Goal: Task Accomplishment & Management: Complete application form

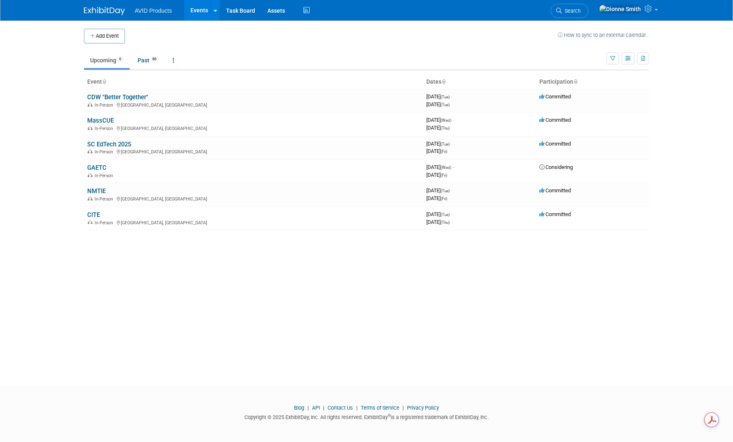
click at [112, 35] on button "Add Event" at bounding box center [104, 36] width 41 height 15
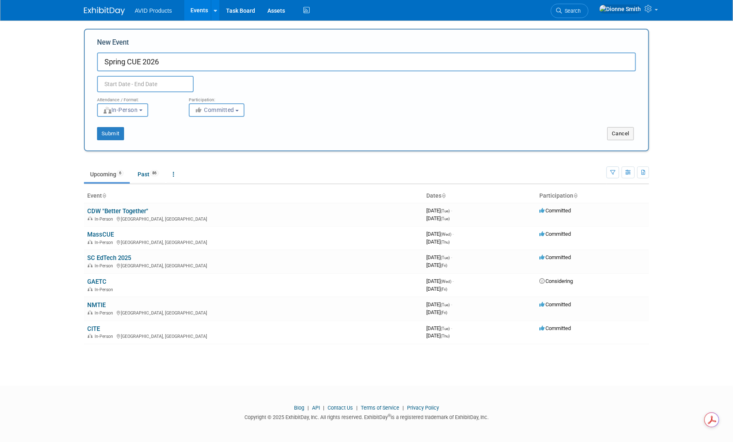
type input "Spring CUE 2026"
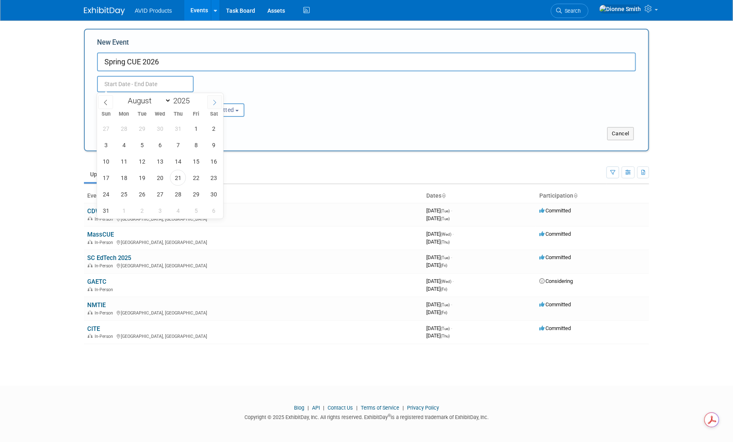
click at [218, 102] on span at bounding box center [214, 102] width 15 height 14
click at [218, 101] on span at bounding box center [214, 102] width 15 height 14
select select "11"
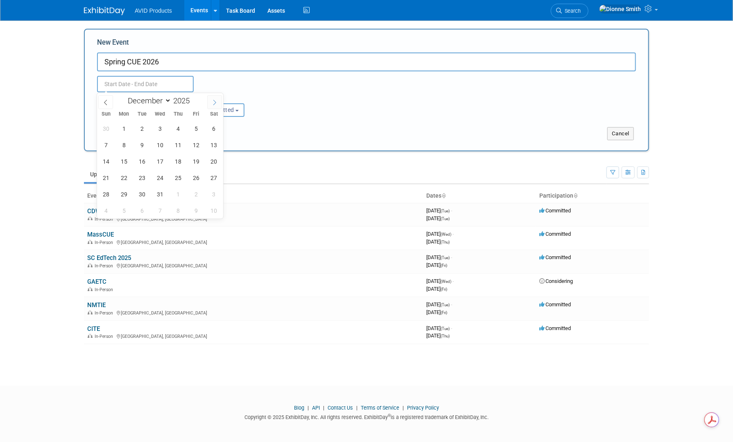
click at [218, 101] on span at bounding box center [214, 102] width 15 height 14
type input "2026"
click at [218, 101] on span at bounding box center [214, 102] width 15 height 14
select select "2"
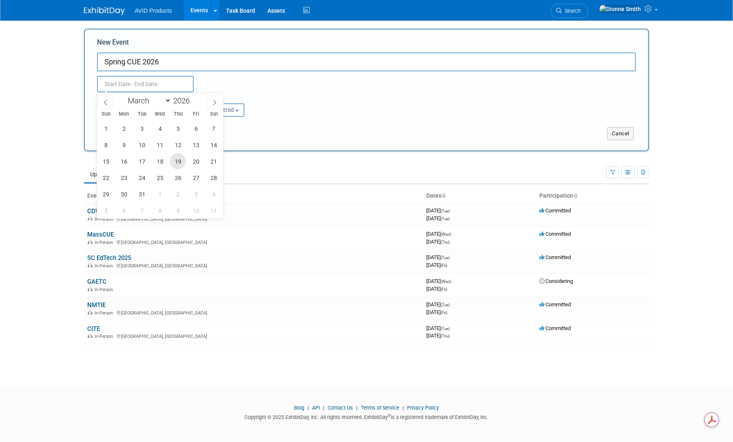
click at [180, 161] on span "19" at bounding box center [178, 161] width 16 height 16
click at [202, 163] on span "20" at bounding box center [196, 161] width 16 height 16
type input "[DATE] to [DATE]"
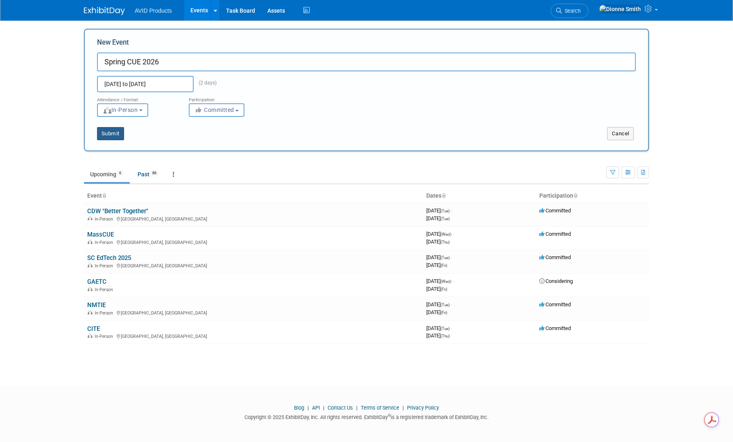
drag, startPoint x: 114, startPoint y: 135, endPoint x: 120, endPoint y: 136, distance: 5.8
click at [114, 135] on button "Submit" at bounding box center [110, 133] width 27 height 13
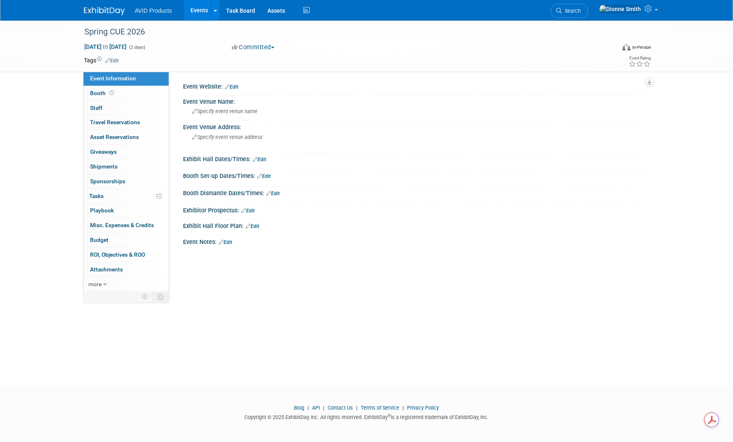
click at [229, 240] on link "Edit" at bounding box center [226, 242] width 14 height 6
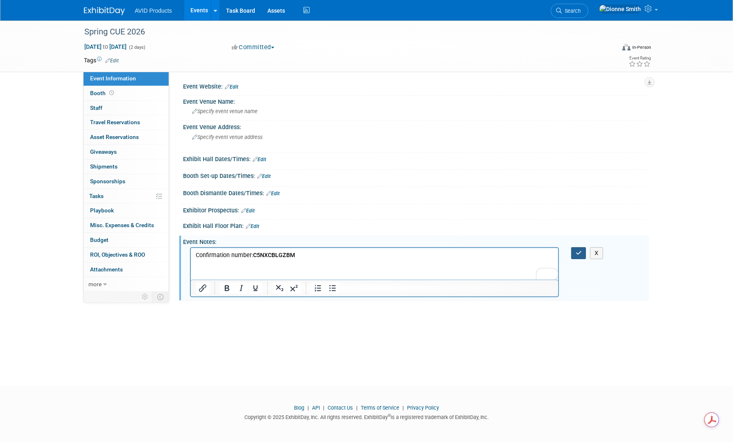
click at [580, 252] on icon "button" at bounding box center [579, 253] width 6 height 6
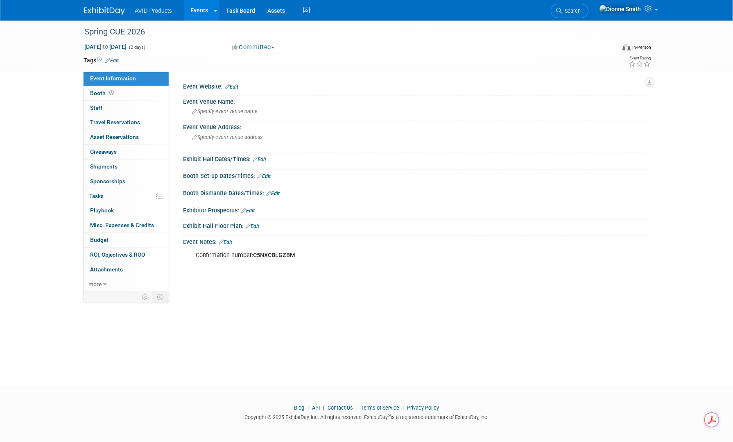
click at [256, 223] on link "Edit" at bounding box center [253, 226] width 14 height 6
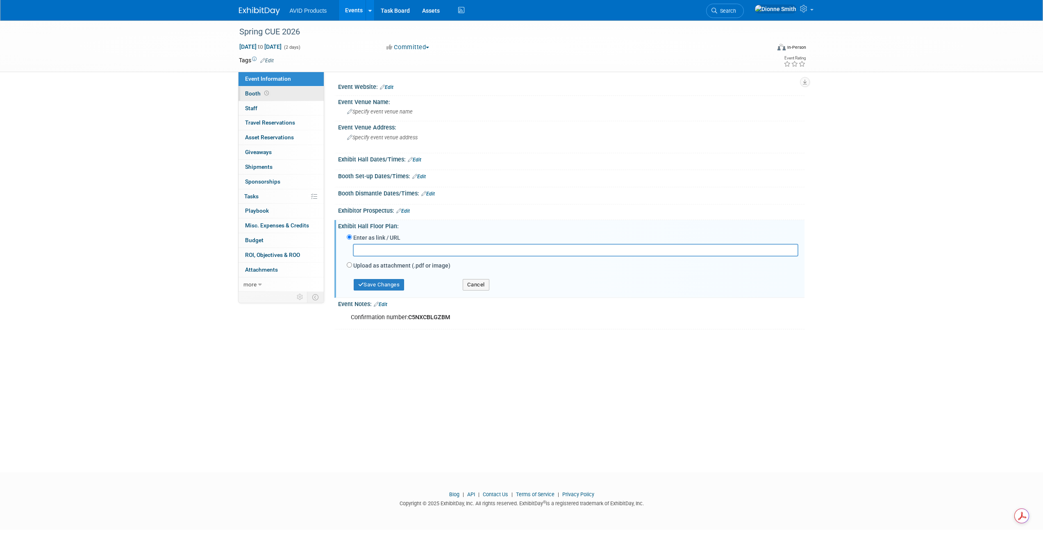
click at [261, 93] on span "Booth" at bounding box center [257, 93] width 25 height 7
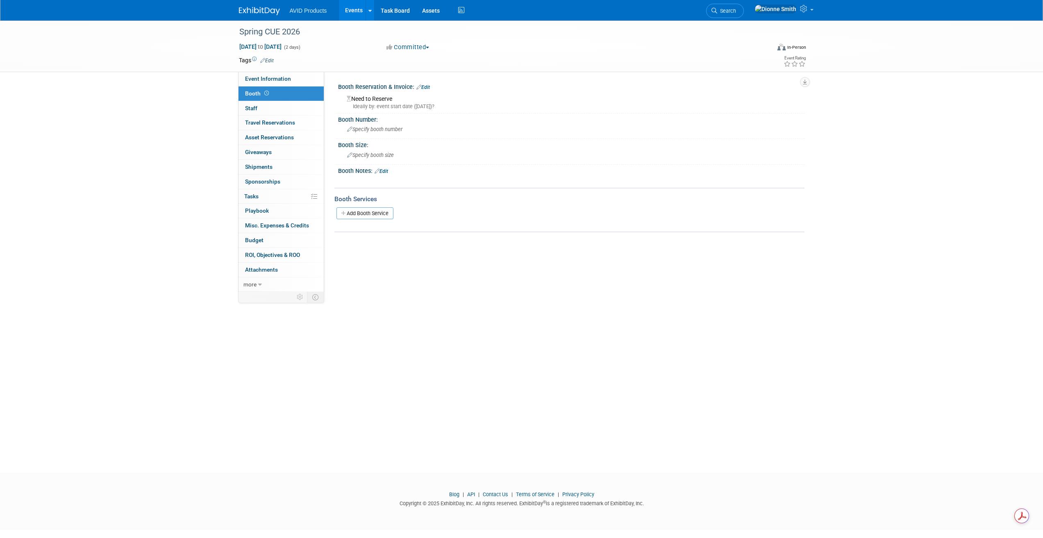
drag, startPoint x: 394, startPoint y: 95, endPoint x: 450, endPoint y: 82, distance: 57.3
click at [399, 95] on div "Need to Reserve Ideally by: event start date ([DATE])?" at bounding box center [571, 102] width 454 height 18
click at [420, 87] on icon at bounding box center [418, 86] width 5 height 5
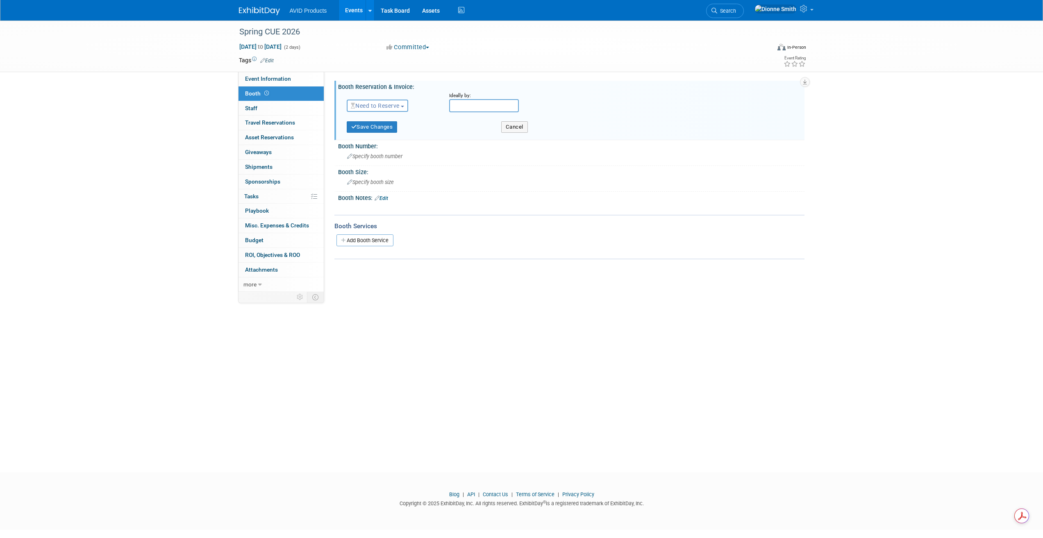
click at [399, 106] on span "Need to Reserve" at bounding box center [375, 105] width 49 height 7
click at [394, 128] on link "Reserved" at bounding box center [391, 130] width 88 height 11
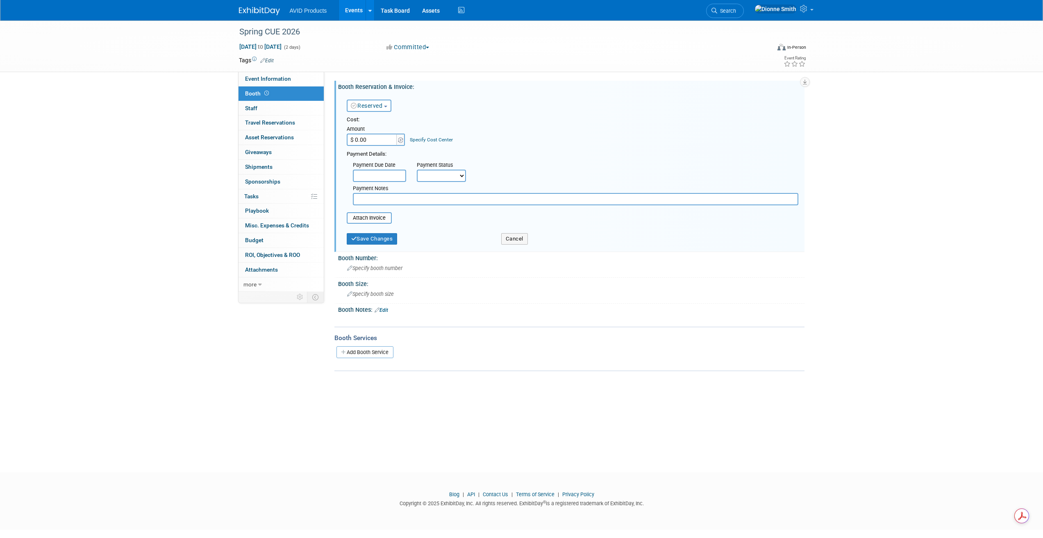
click at [391, 138] on input "$ 0.00" at bounding box center [372, 140] width 51 height 12
type input "$ 3,200.00"
click at [578, 160] on div "Payment Due Date Payment Status Not Paid Yet Partially Paid Paid in Full Next P…" at bounding box center [572, 181] width 464 height 47
click at [419, 176] on select "Not Paid Yet Partially Paid Paid in Full" at bounding box center [441, 176] width 49 height 12
select select "1"
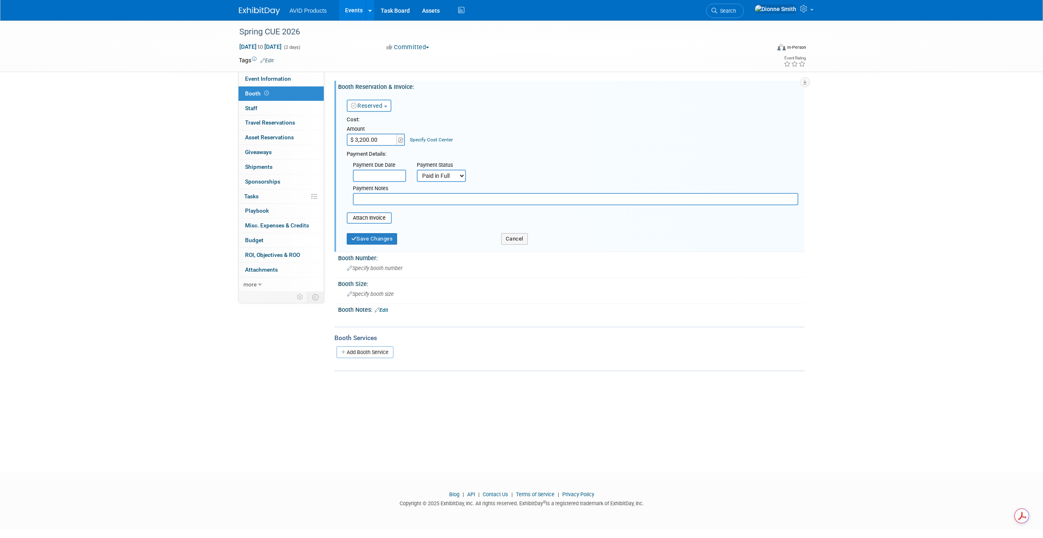
click at [417, 170] on select "Not Paid Yet Partially Paid Paid in Full" at bounding box center [441, 176] width 49 height 12
click at [372, 240] on button "Save Changes" at bounding box center [372, 238] width 51 height 11
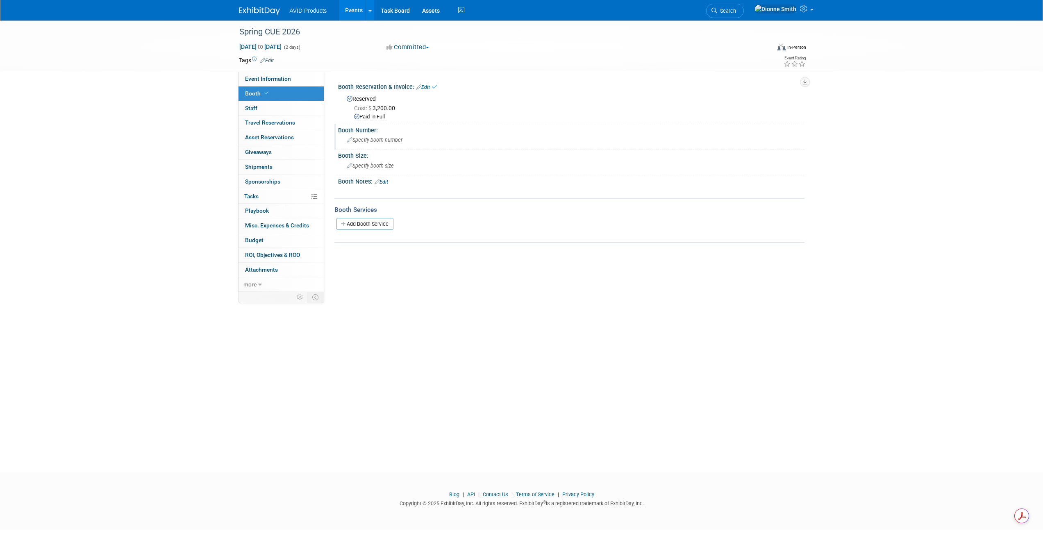
click at [380, 132] on div "Booth Number:" at bounding box center [571, 129] width 466 height 10
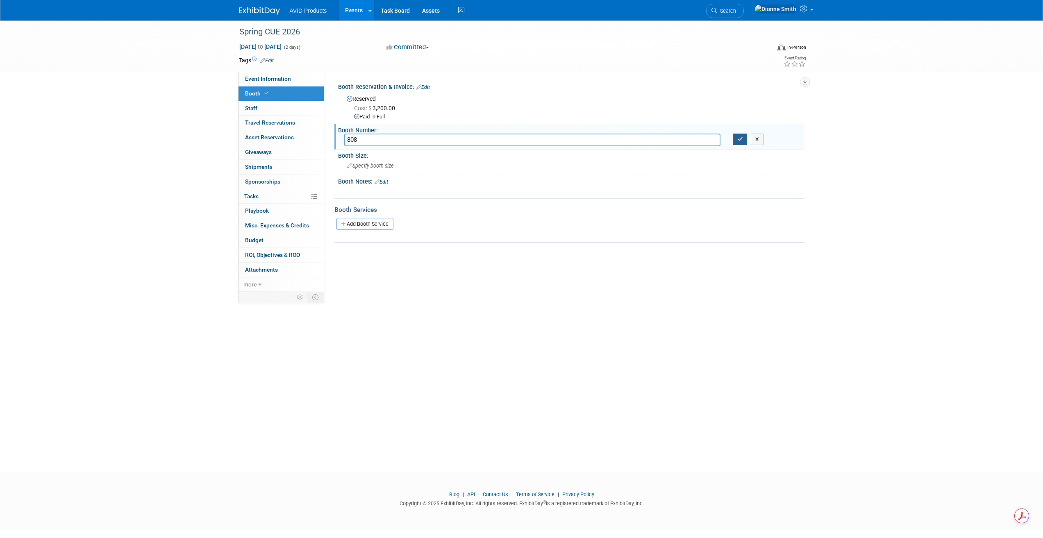
type input "808"
click at [733, 141] on button "button" at bounding box center [740, 139] width 15 height 11
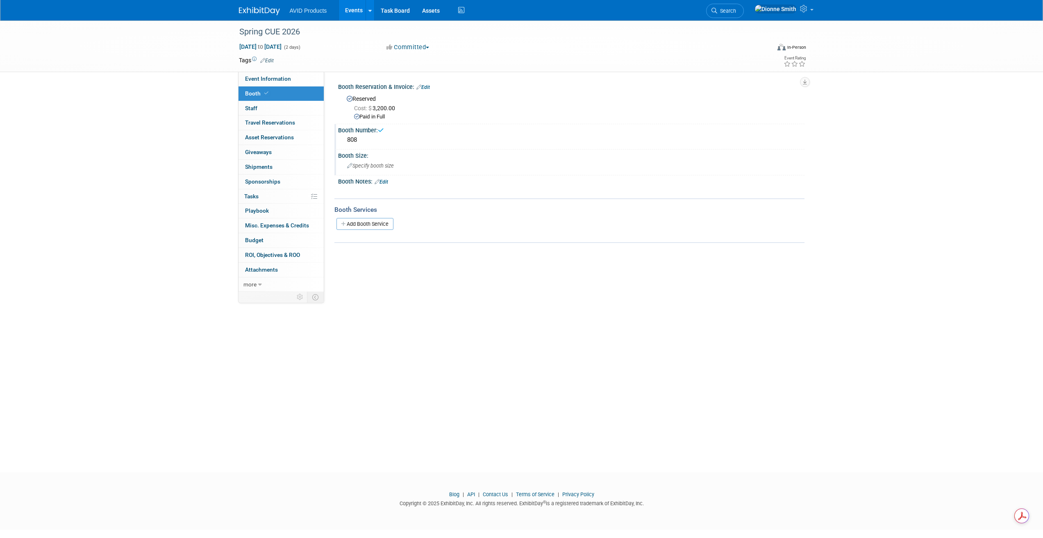
click at [386, 154] on div "Booth Size:" at bounding box center [571, 155] width 466 height 10
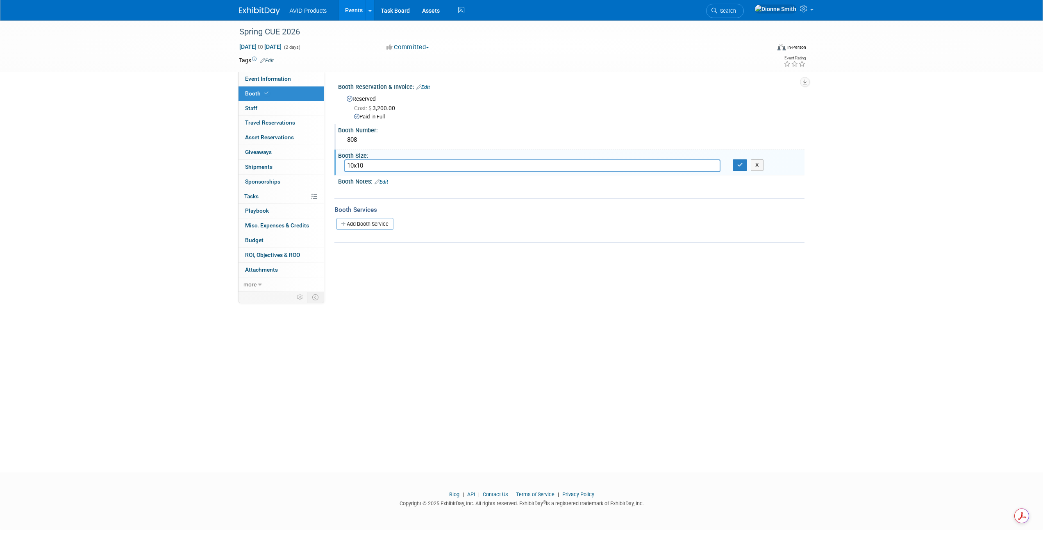
type input "10x10"
click at [733, 174] on div "Booth Size: 10x10 X" at bounding box center [569, 163] width 470 height 26
click at [729, 160] on div "X" at bounding box center [765, 164] width 78 height 11
click at [733, 164] on icon "button" at bounding box center [740, 164] width 6 height 5
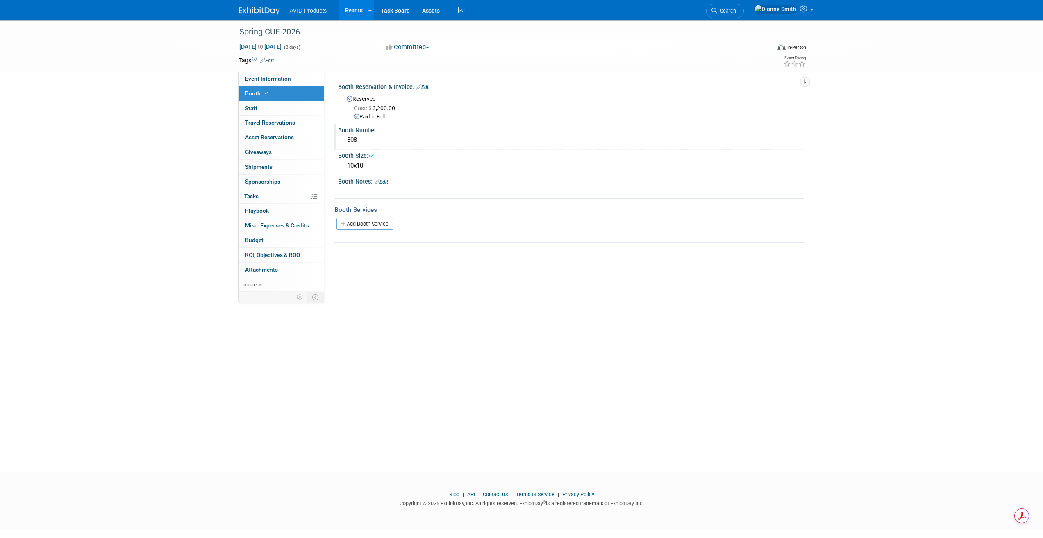
click at [388, 183] on link "Edit" at bounding box center [381, 182] width 14 height 6
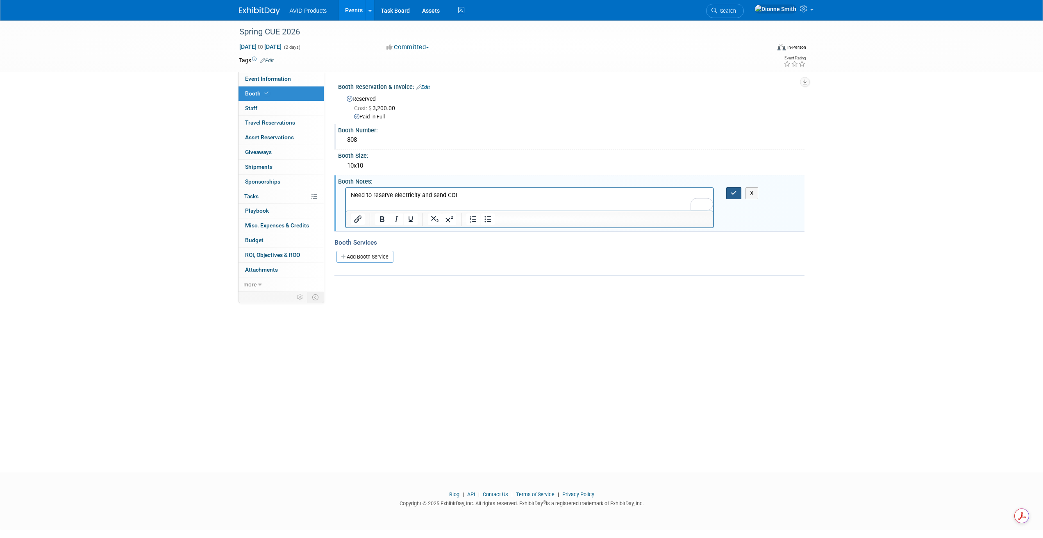
click at [728, 192] on button "button" at bounding box center [733, 193] width 15 height 12
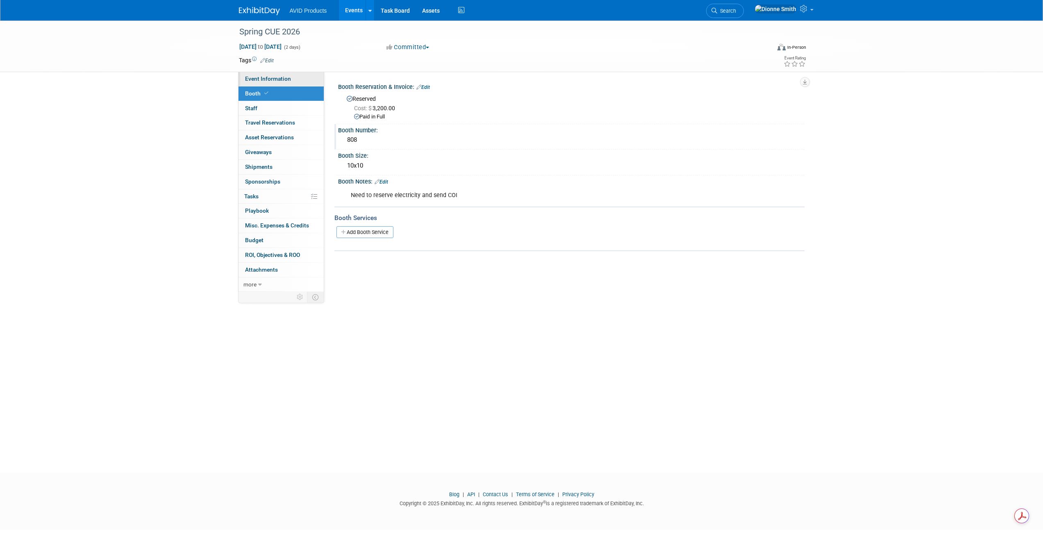
click at [274, 82] on link "Event Information" at bounding box center [280, 79] width 85 height 14
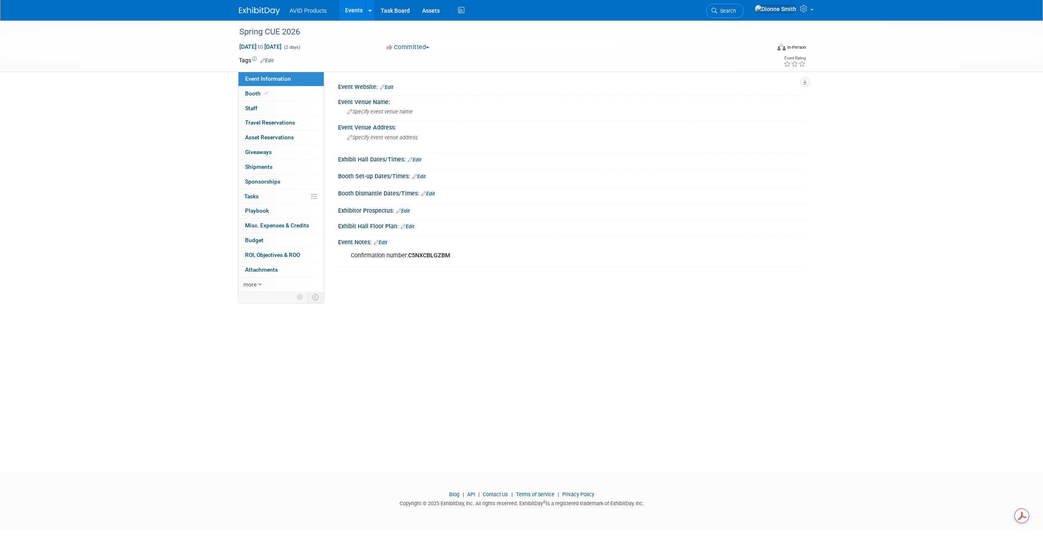
click at [390, 85] on link "Edit" at bounding box center [387, 87] width 14 height 6
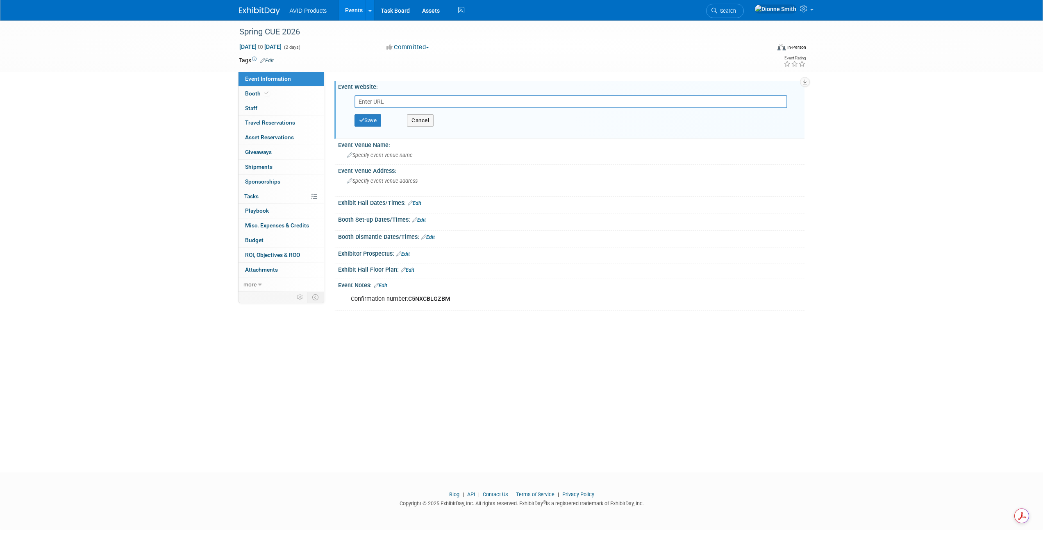
click at [405, 96] on input "text" at bounding box center [570, 101] width 433 height 13
paste input "[URL][DOMAIN_NAME]"
type input "[URL][DOMAIN_NAME]"
click at [366, 118] on button "Save" at bounding box center [367, 120] width 27 height 12
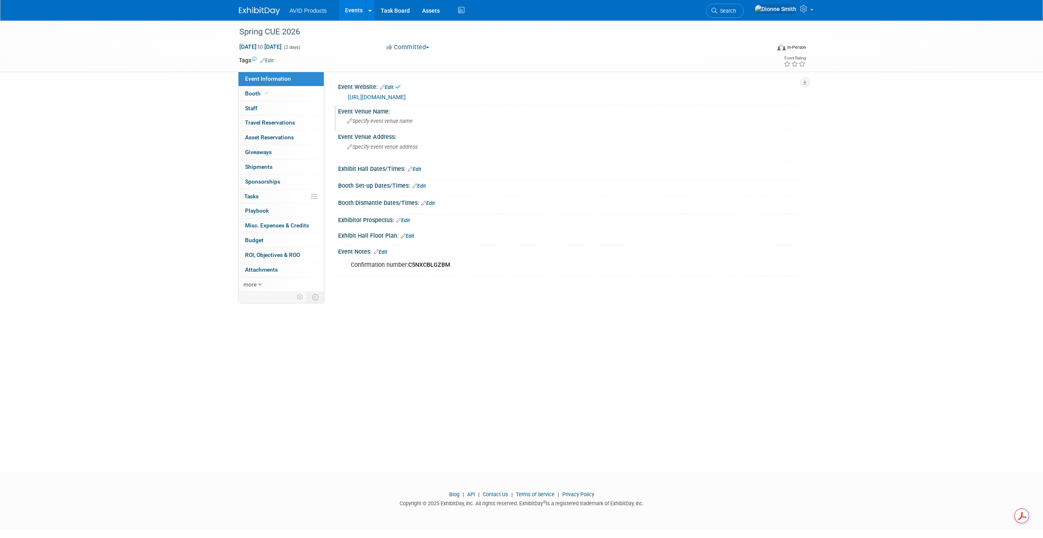
click at [376, 119] on span "Specify event venue name" at bounding box center [380, 121] width 66 height 6
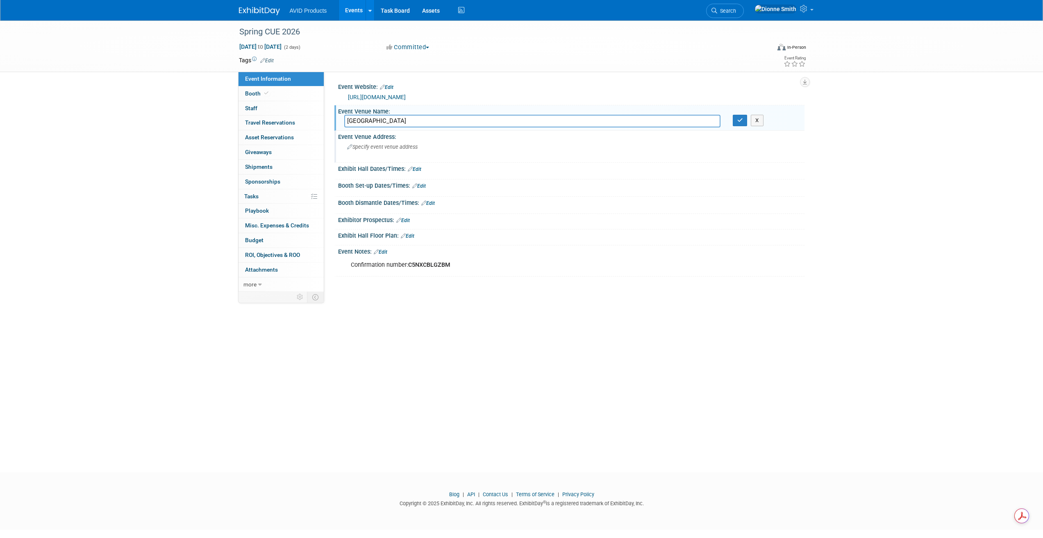
type input "[GEOGRAPHIC_DATA]"
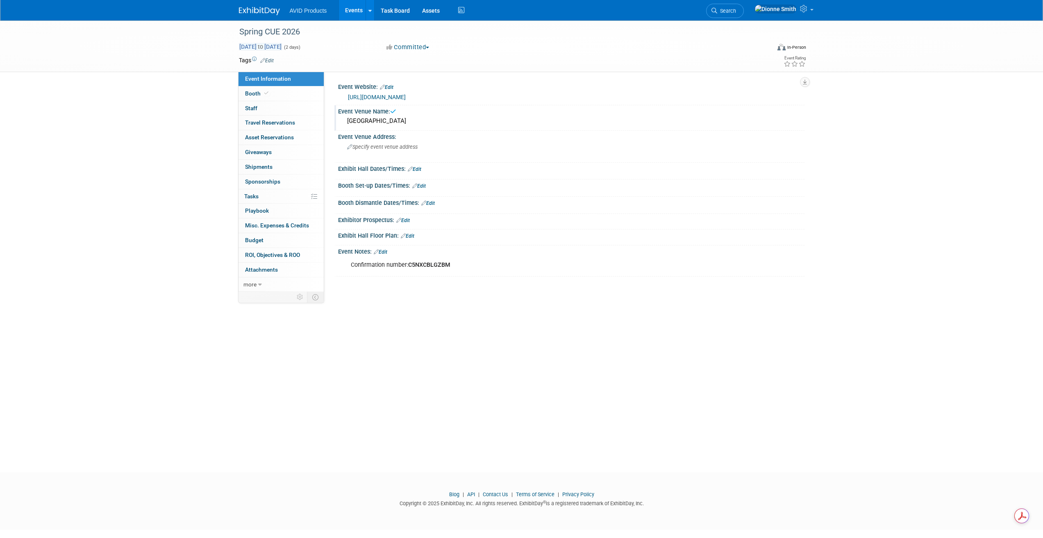
click at [282, 44] on span "[DATE] to [DATE]" at bounding box center [260, 46] width 43 height 7
select select "2"
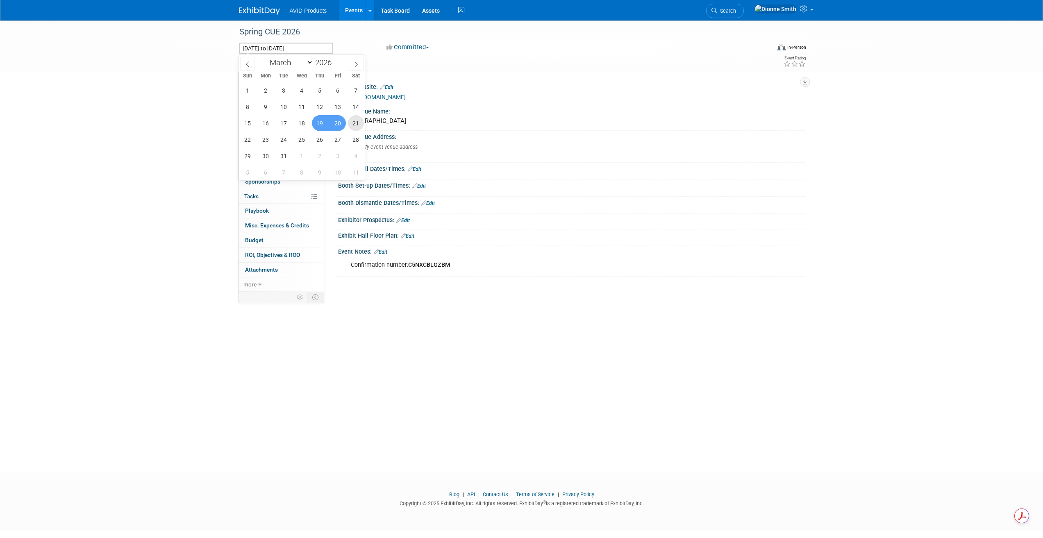
click at [356, 124] on span "21" at bounding box center [356, 123] width 16 height 16
click at [306, 124] on span "18" at bounding box center [302, 123] width 16 height 16
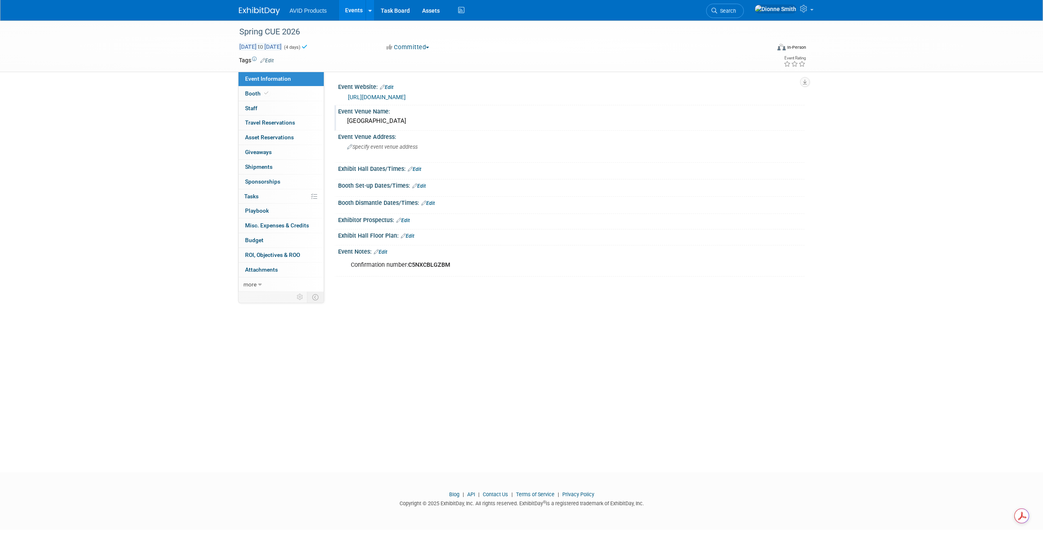
click at [269, 47] on span "[DATE] to [DATE]" at bounding box center [260, 46] width 43 height 7
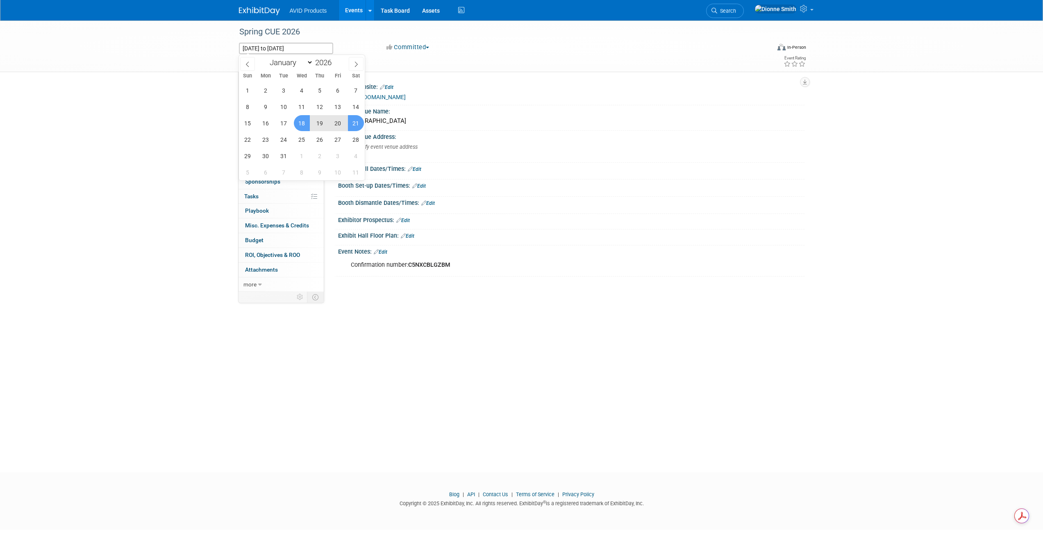
click at [320, 122] on span "19" at bounding box center [320, 123] width 16 height 16
type input "[DATE]"
click at [353, 122] on span "21" at bounding box center [356, 123] width 16 height 16
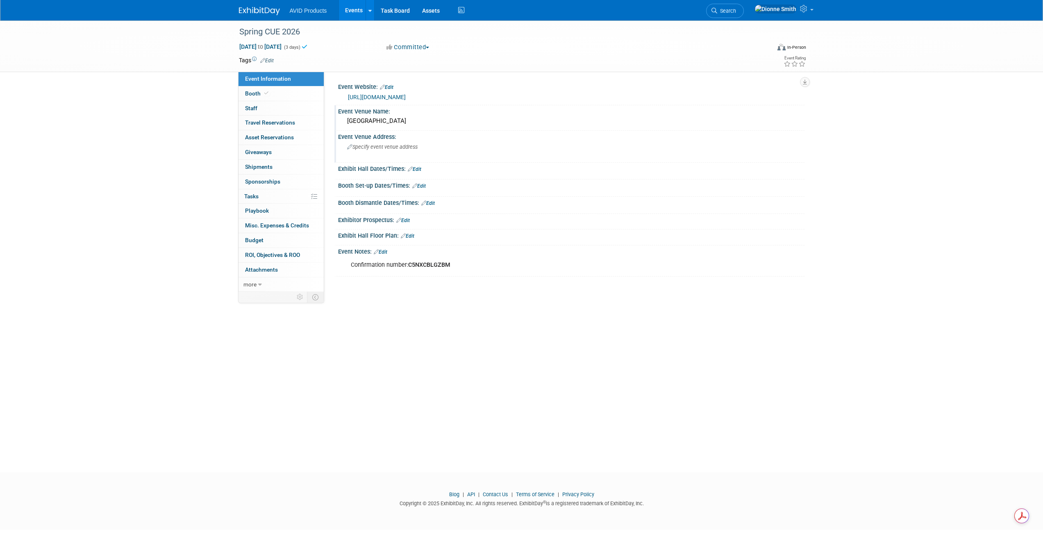
click at [559, 146] on div "Event Venue Address: Specify event venue address" at bounding box center [569, 147] width 470 height 32
click at [367, 147] on textarea "To enrich screen reader interactions, please activate Accessibility in Grammarl…" at bounding box center [419, 150] width 150 height 19
paste textarea "[STREET_ADDRESS]"
type textarea "[STREET_ADDRESS]"
click at [510, 146] on icon "button" at bounding box center [513, 145] width 6 height 5
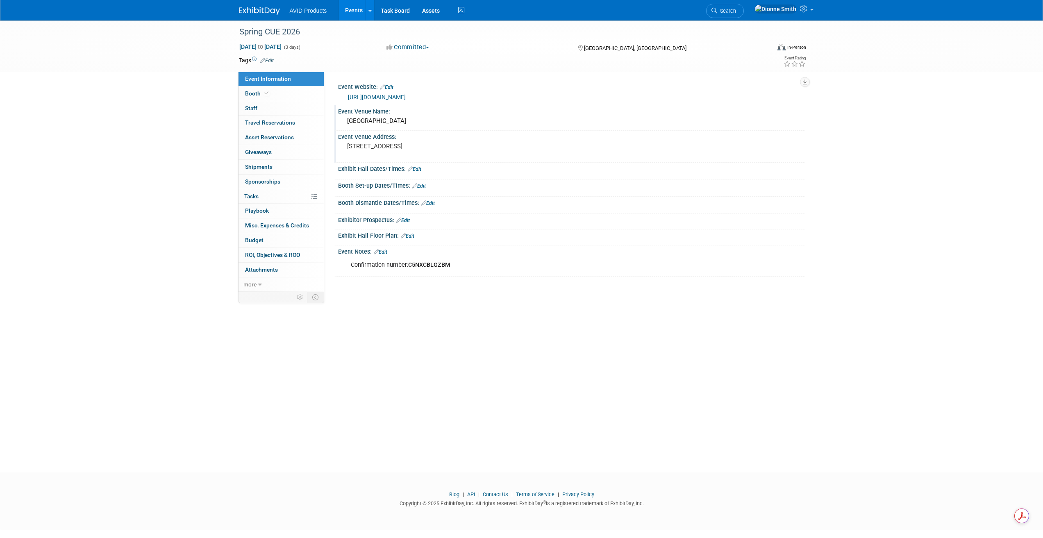
click at [440, 406] on div "Spring CUE 2026 [DATE] to [DATE] (3 days) [DATE] to [DATE] Committed Committed …" at bounding box center [521, 238] width 1043 height 437
click at [263, 14] on img at bounding box center [259, 11] width 41 height 8
